Goal: Navigation & Orientation: Find specific page/section

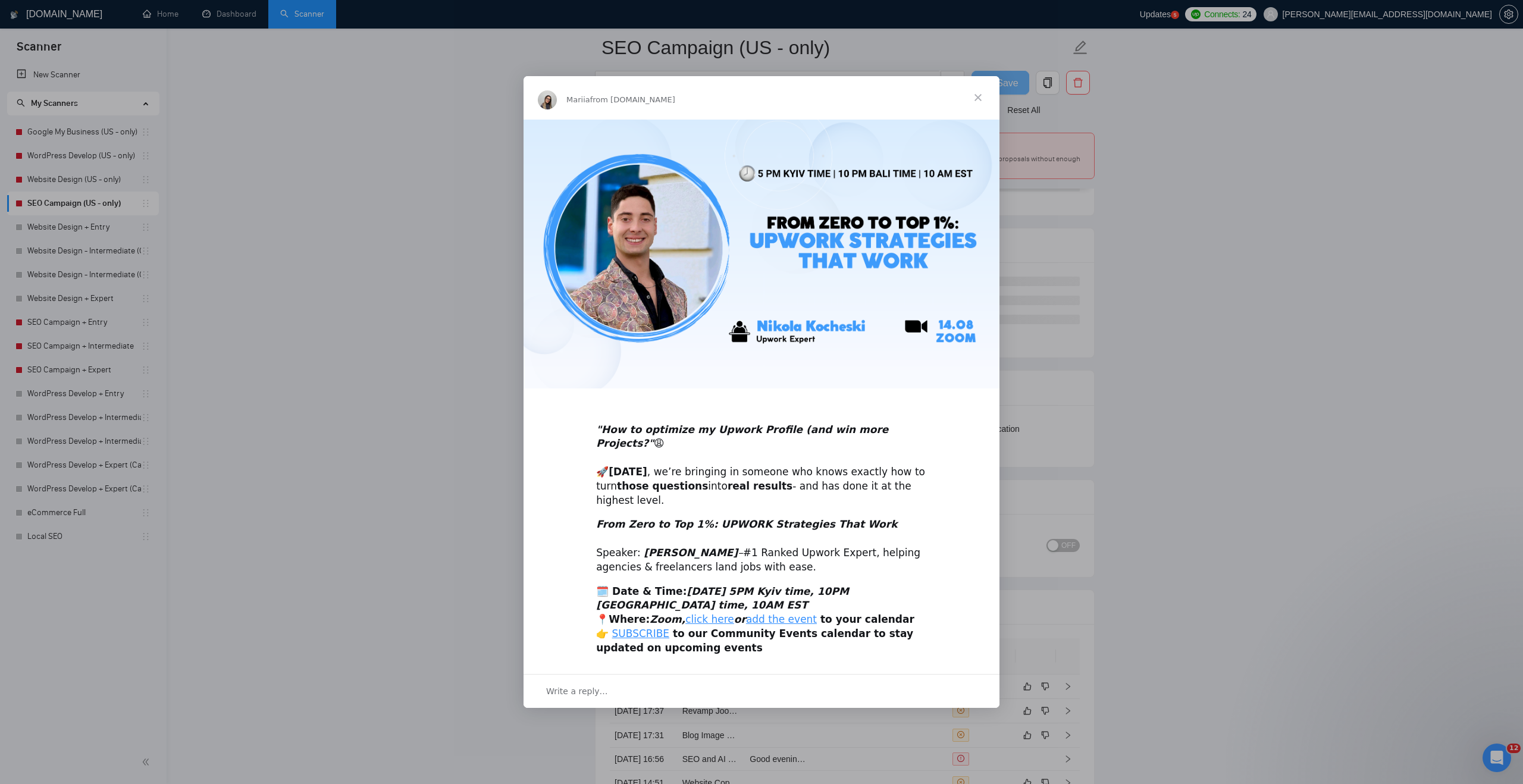
click at [978, 103] on span "Close" at bounding box center [978, 98] width 43 height 43
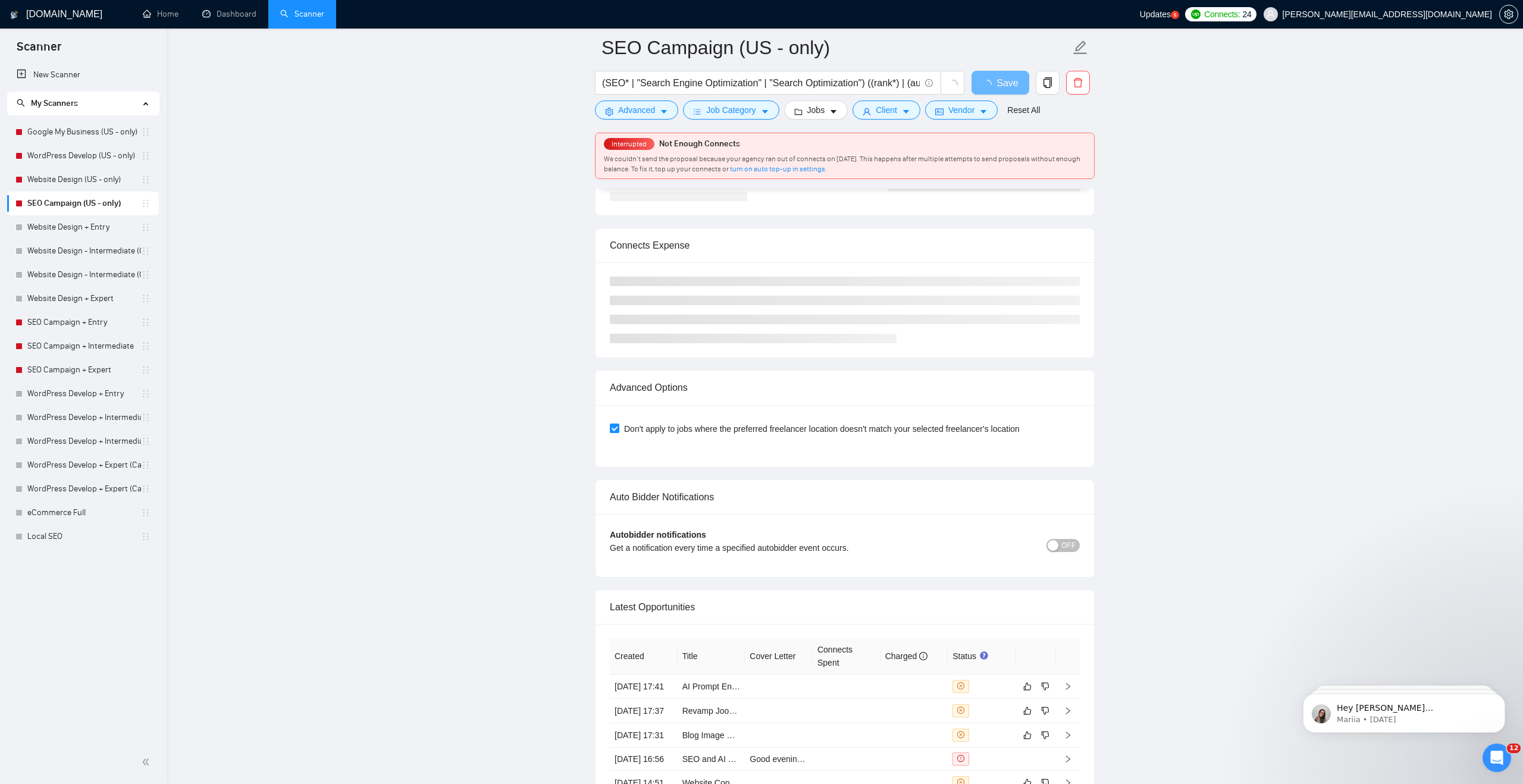
click at [165, 15] on link "Home" at bounding box center [160, 14] width 36 height 10
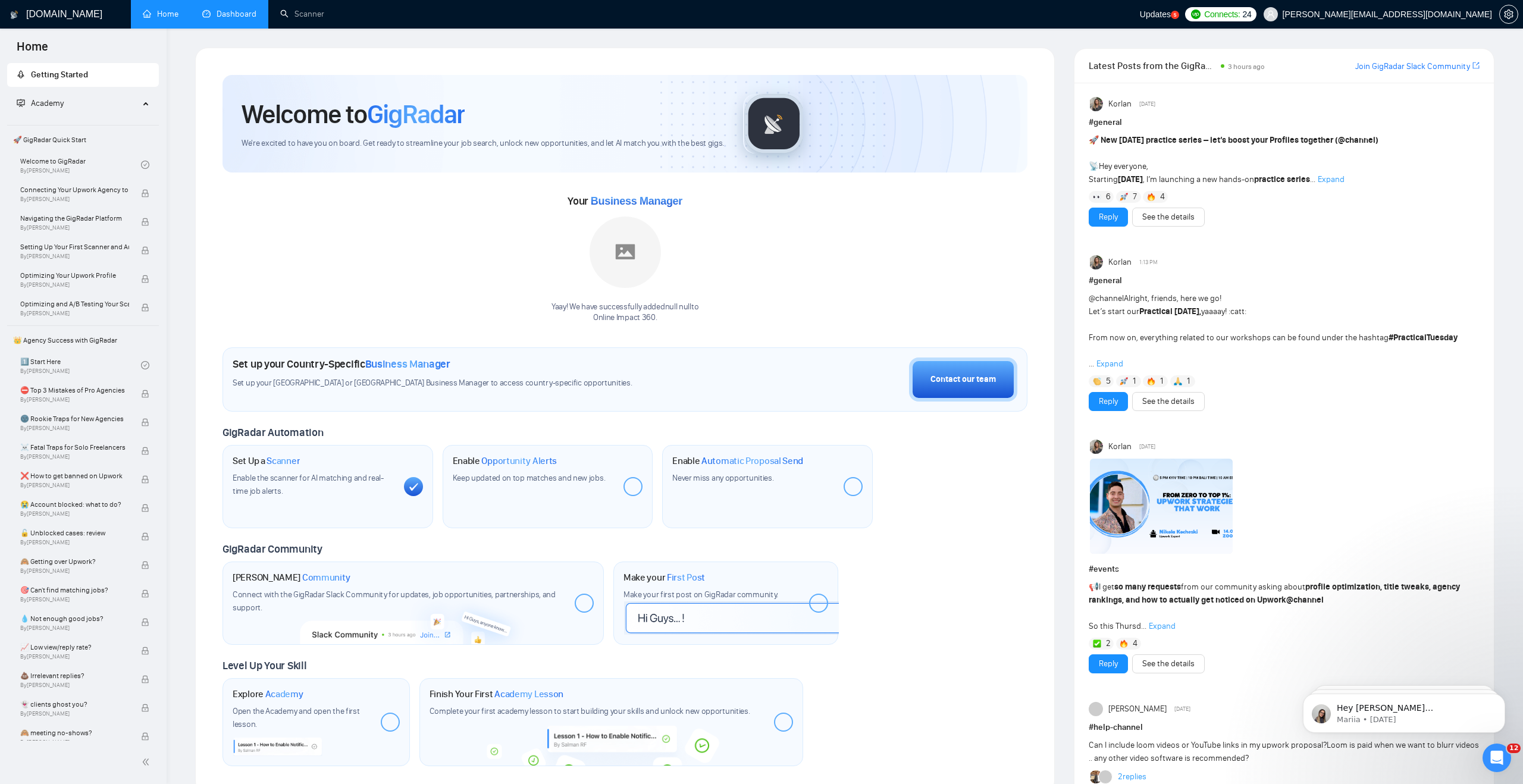
click at [234, 17] on link "Dashboard" at bounding box center [230, 14] width 54 height 10
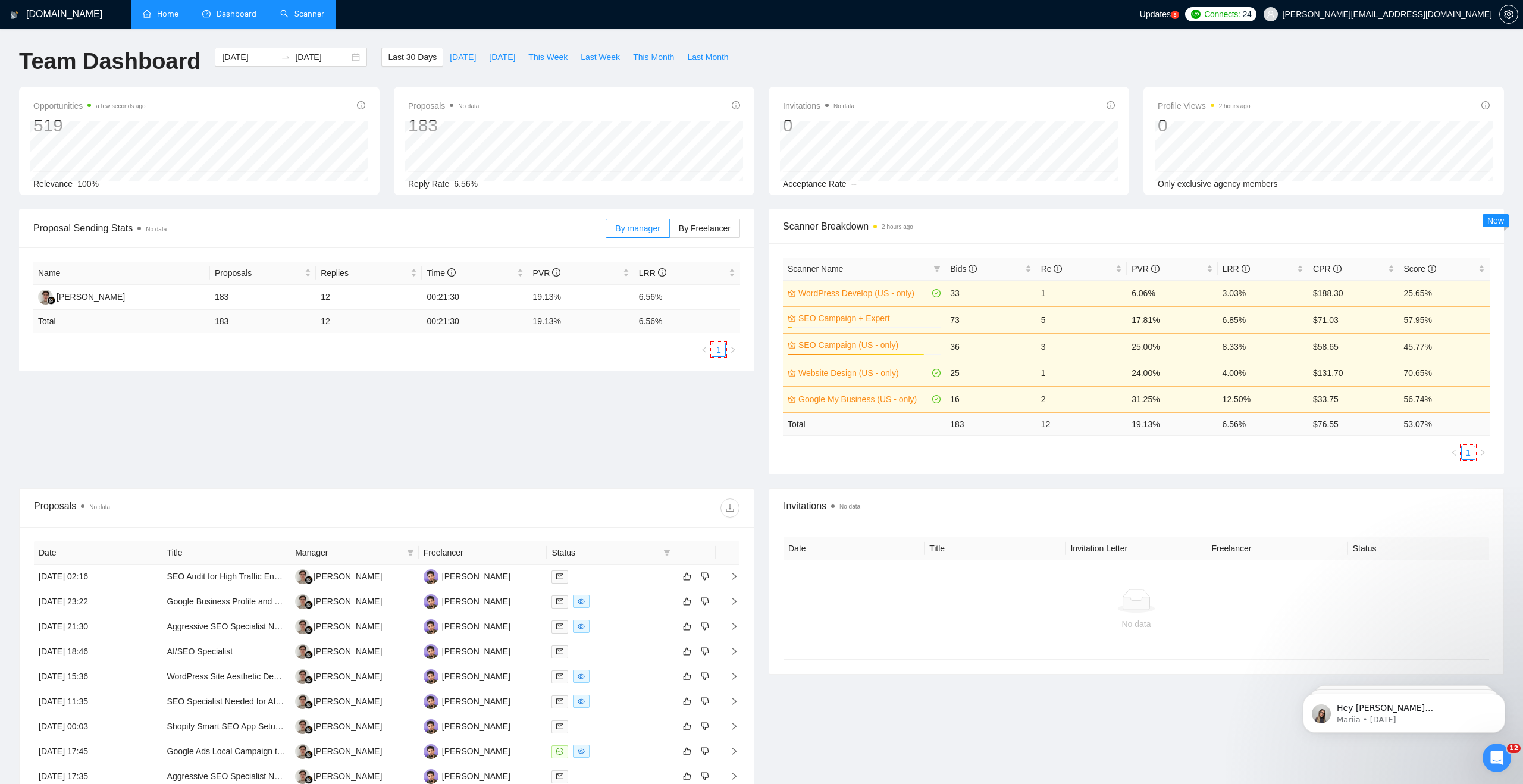
click at [294, 17] on link "Scanner" at bounding box center [302, 14] width 44 height 10
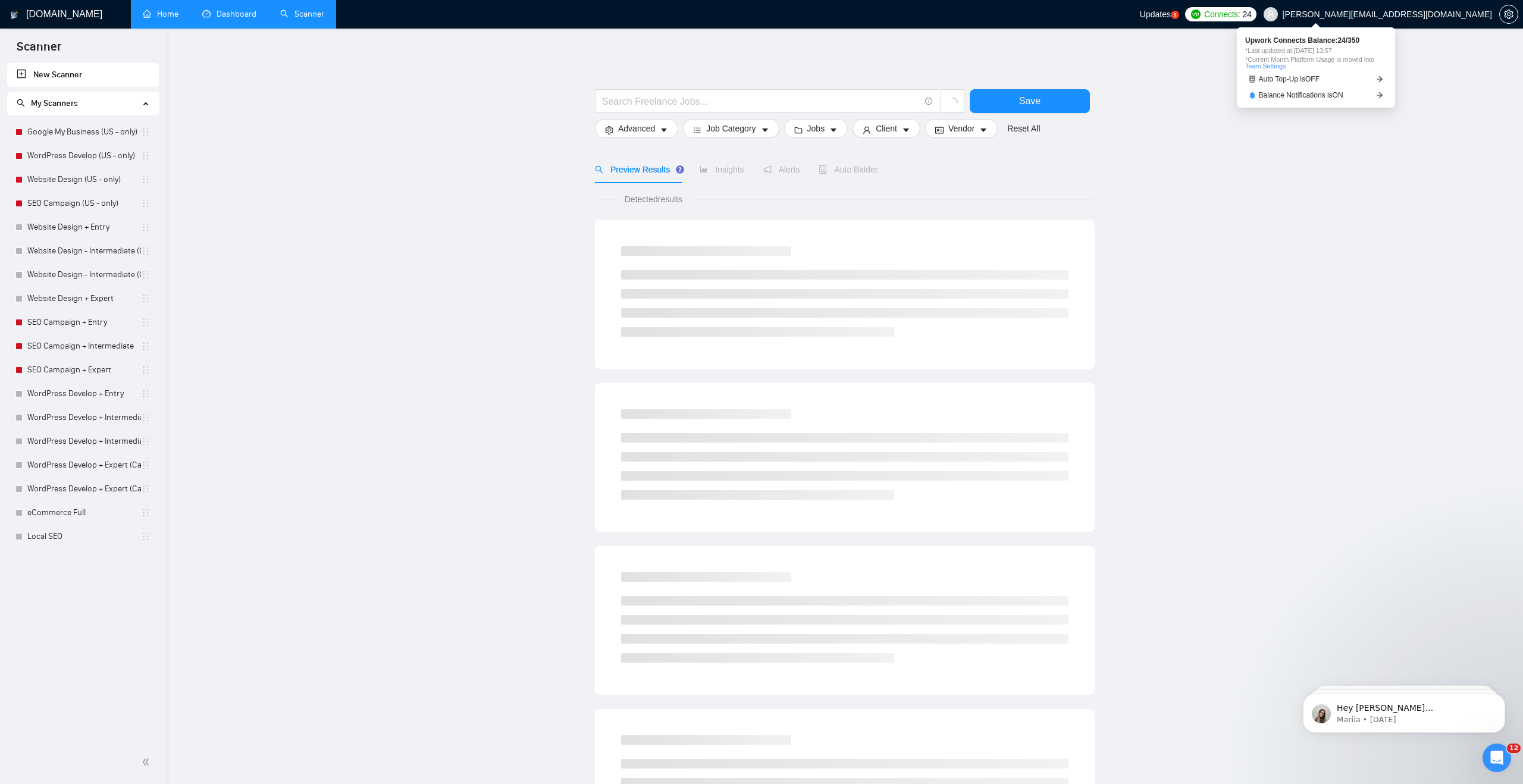
click at [1240, 14] on span "Connects:" at bounding box center [1222, 14] width 36 height 13
click at [1179, 21] on div "Updates 5" at bounding box center [1160, 14] width 39 height 28
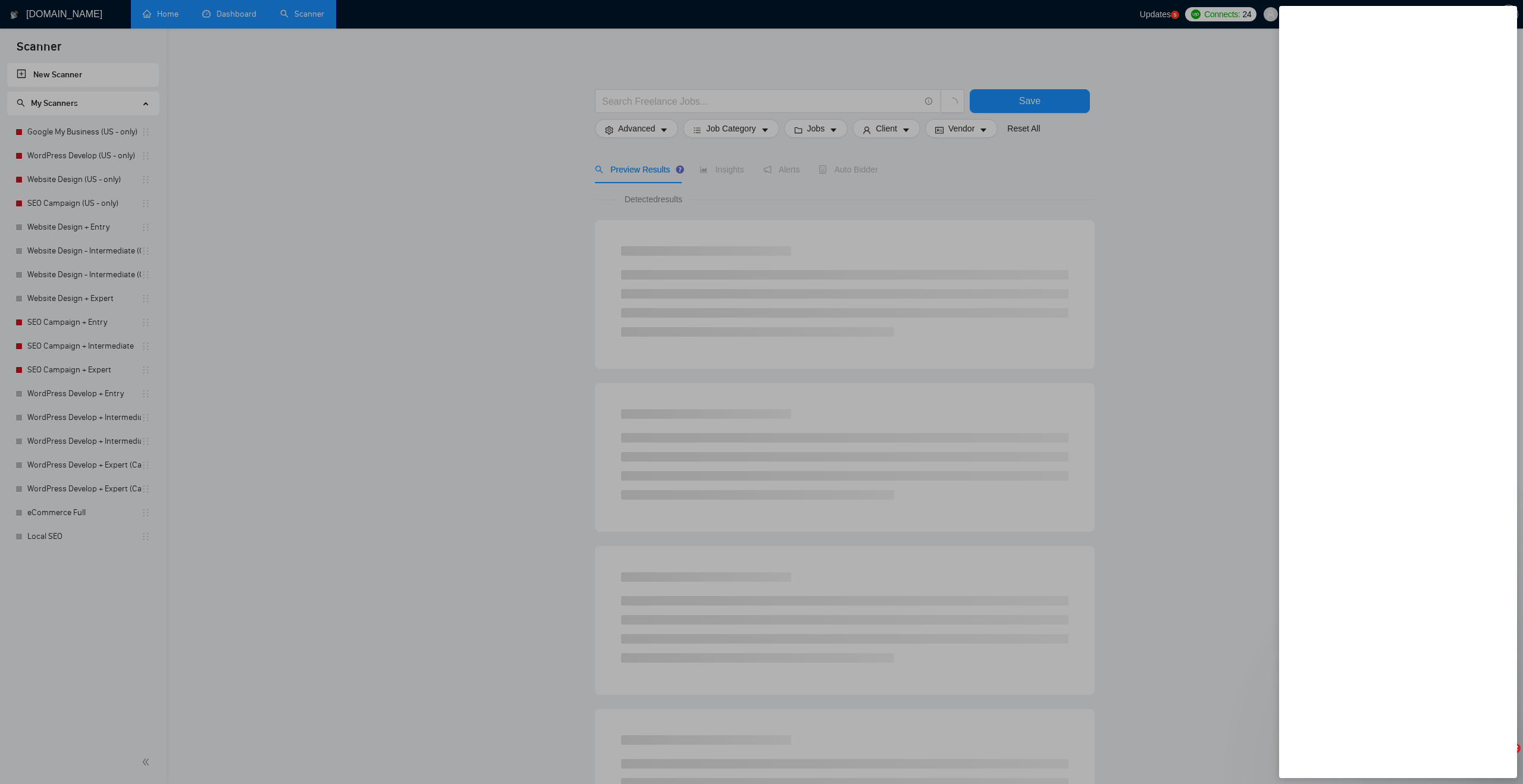
click at [1192, 108] on div at bounding box center [761, 392] width 1523 height 784
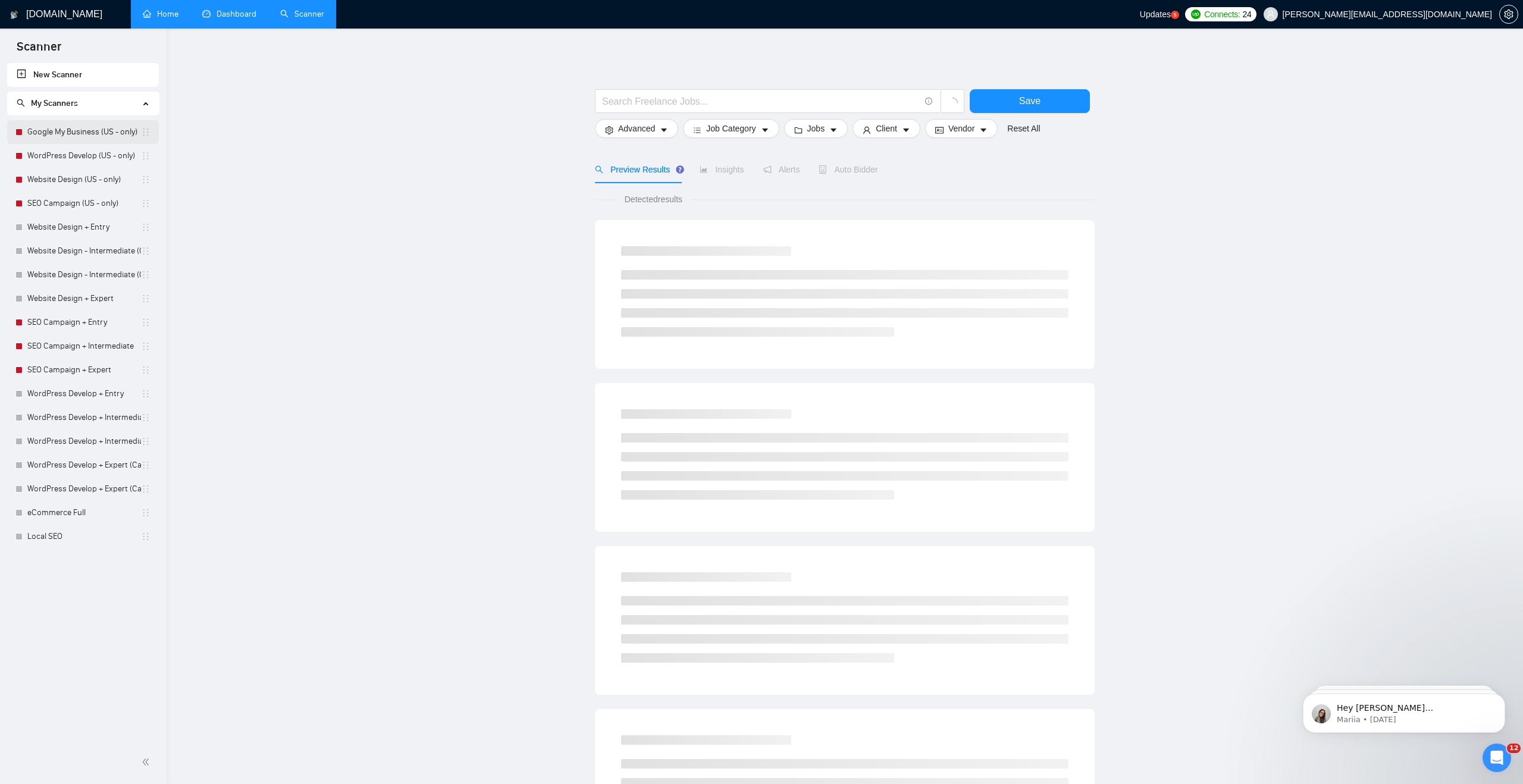
click at [109, 136] on link "Google My Business (US - only)" at bounding box center [84, 131] width 114 height 23
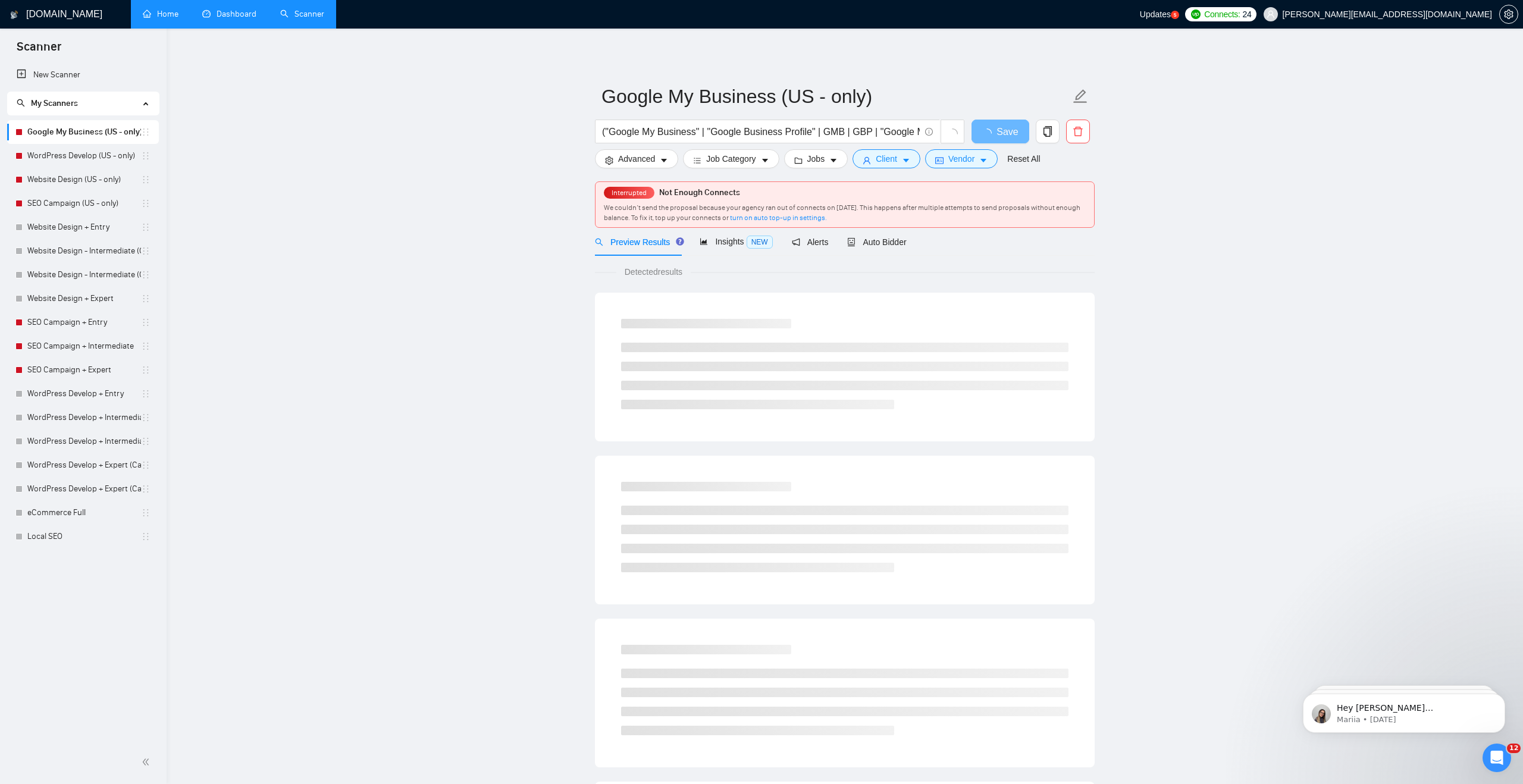
click at [225, 9] on link "Dashboard" at bounding box center [230, 14] width 54 height 10
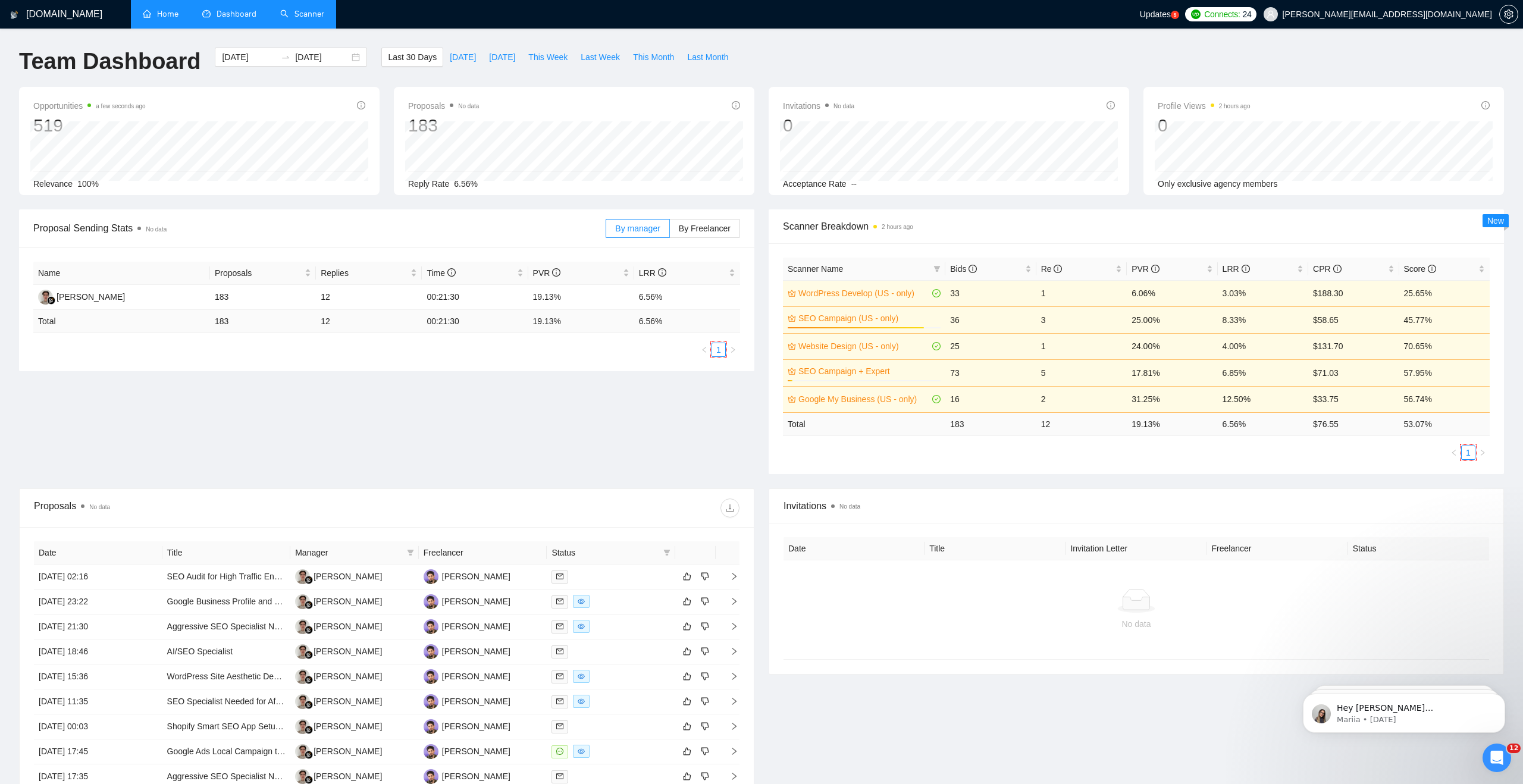
click at [1083, 57] on div "Team Dashboard 2025-07-13 2025-08-12 Last 30 Days Today Yesterday This Week Las…" at bounding box center [762, 68] width 1500 height 39
